Goal: Task Accomplishment & Management: Use online tool/utility

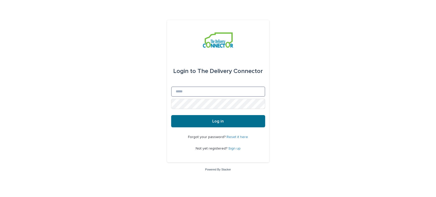
type input "**********"
click at [199, 120] on button "Log in" at bounding box center [218, 121] width 94 height 12
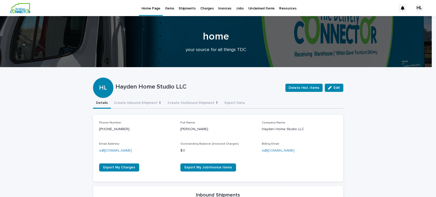
click at [236, 8] on p "Jobs" at bounding box center [240, 5] width 8 height 11
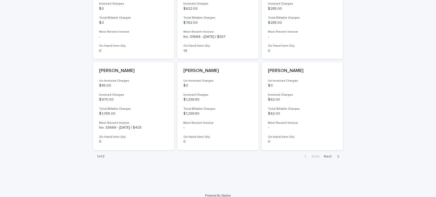
scroll to position [372, 0]
click at [325, 154] on span "Next" at bounding box center [328, 156] width 11 height 4
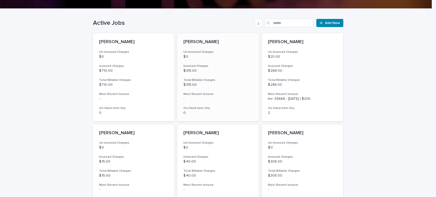
scroll to position [135, 0]
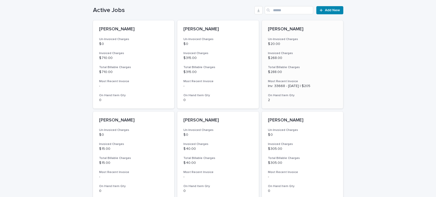
click at [295, 46] on p "$ 20.00" at bounding box center [302, 44] width 69 height 4
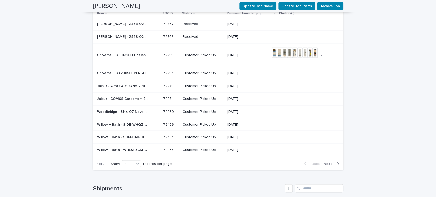
scroll to position [543, 0]
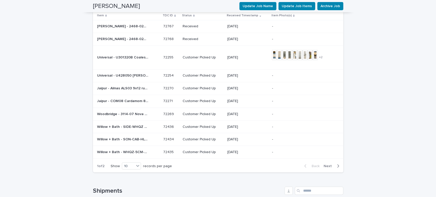
click at [327, 164] on span "Next" at bounding box center [328, 166] width 11 height 4
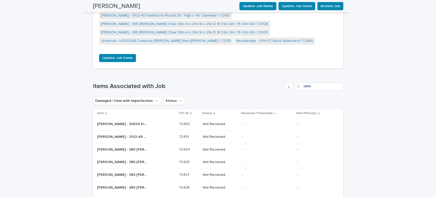
scroll to position [443, 0]
